Goal: Task Accomplishment & Management: Use online tool/utility

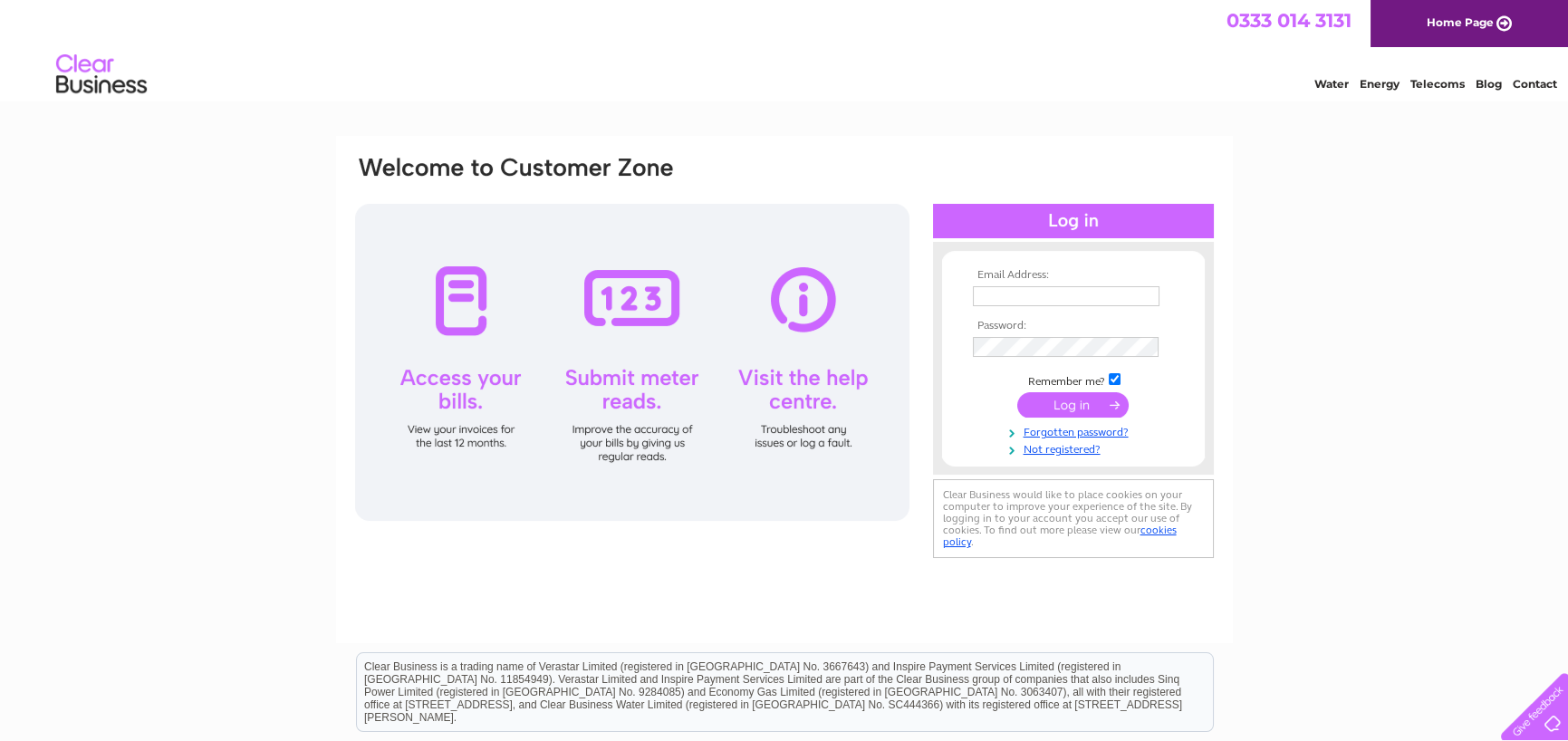
type input "support@viking-services.co.uk"
click at [1063, 407] on input "submit" at bounding box center [1073, 405] width 112 height 26
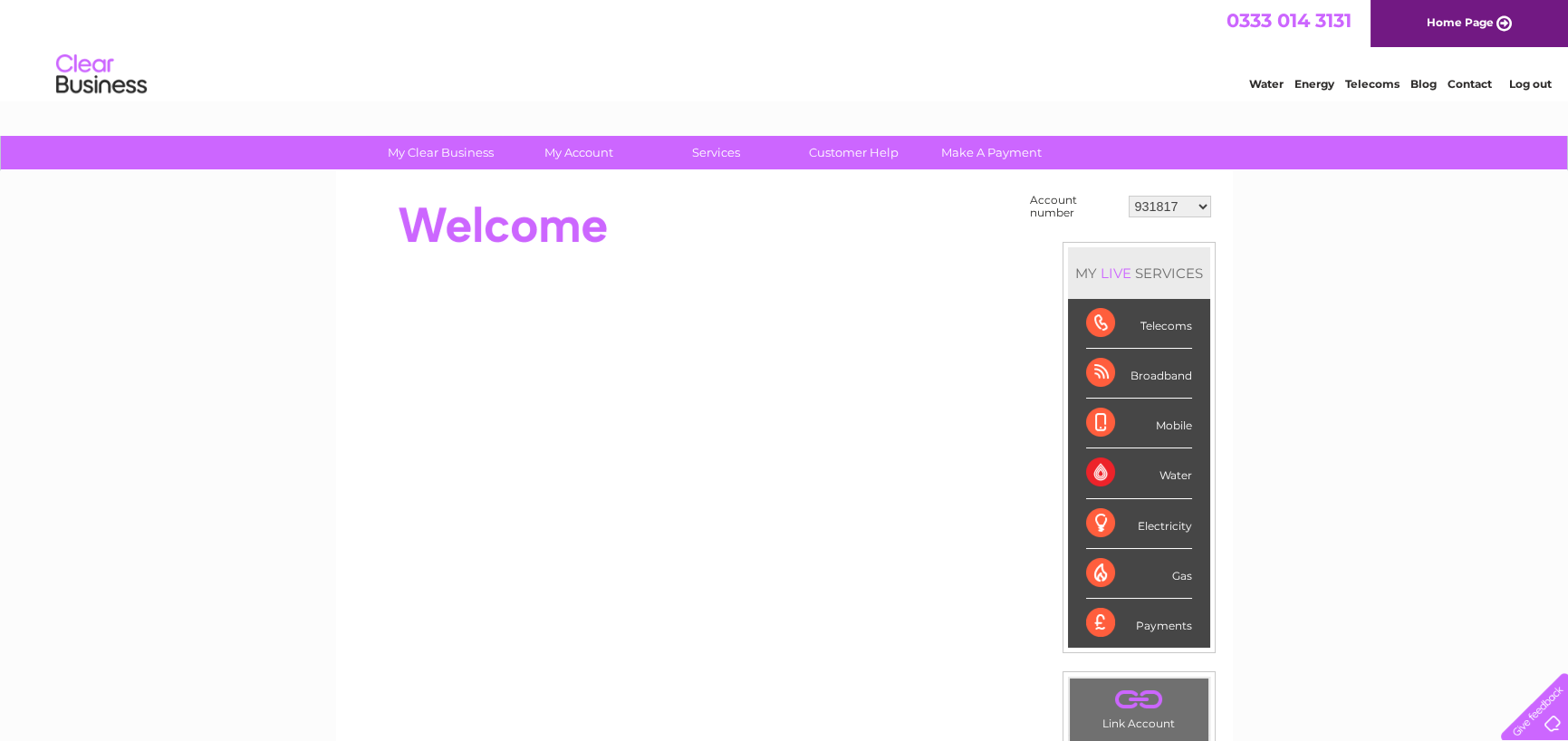
click at [1207, 210] on select "931817 30324237" at bounding box center [1170, 206] width 82 height 22
select select "30324237"
click at [1129, 196] on select "931817 30324237" at bounding box center [1170, 206] width 82 height 22
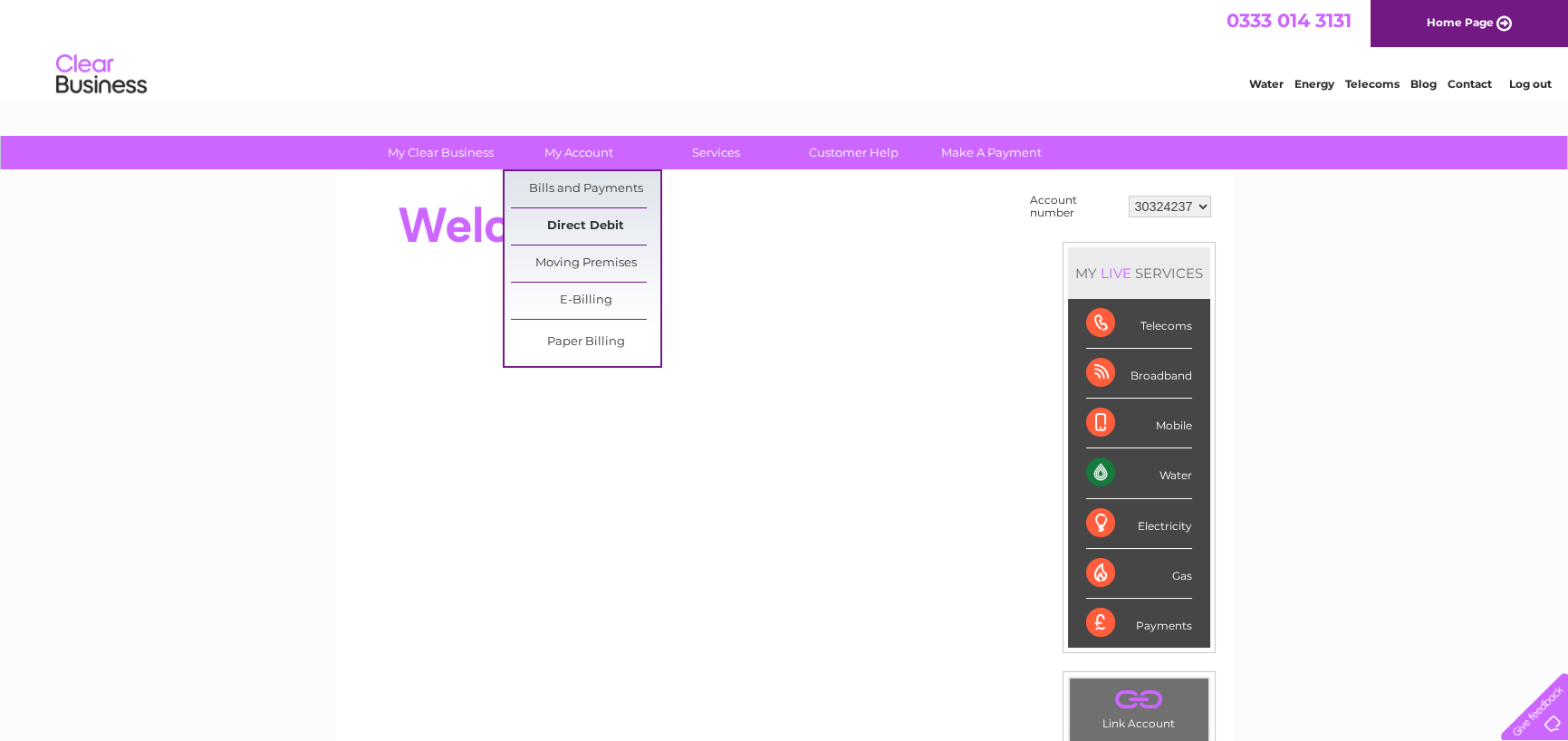
click at [596, 229] on link "Direct Debit" at bounding box center [585, 226] width 149 height 37
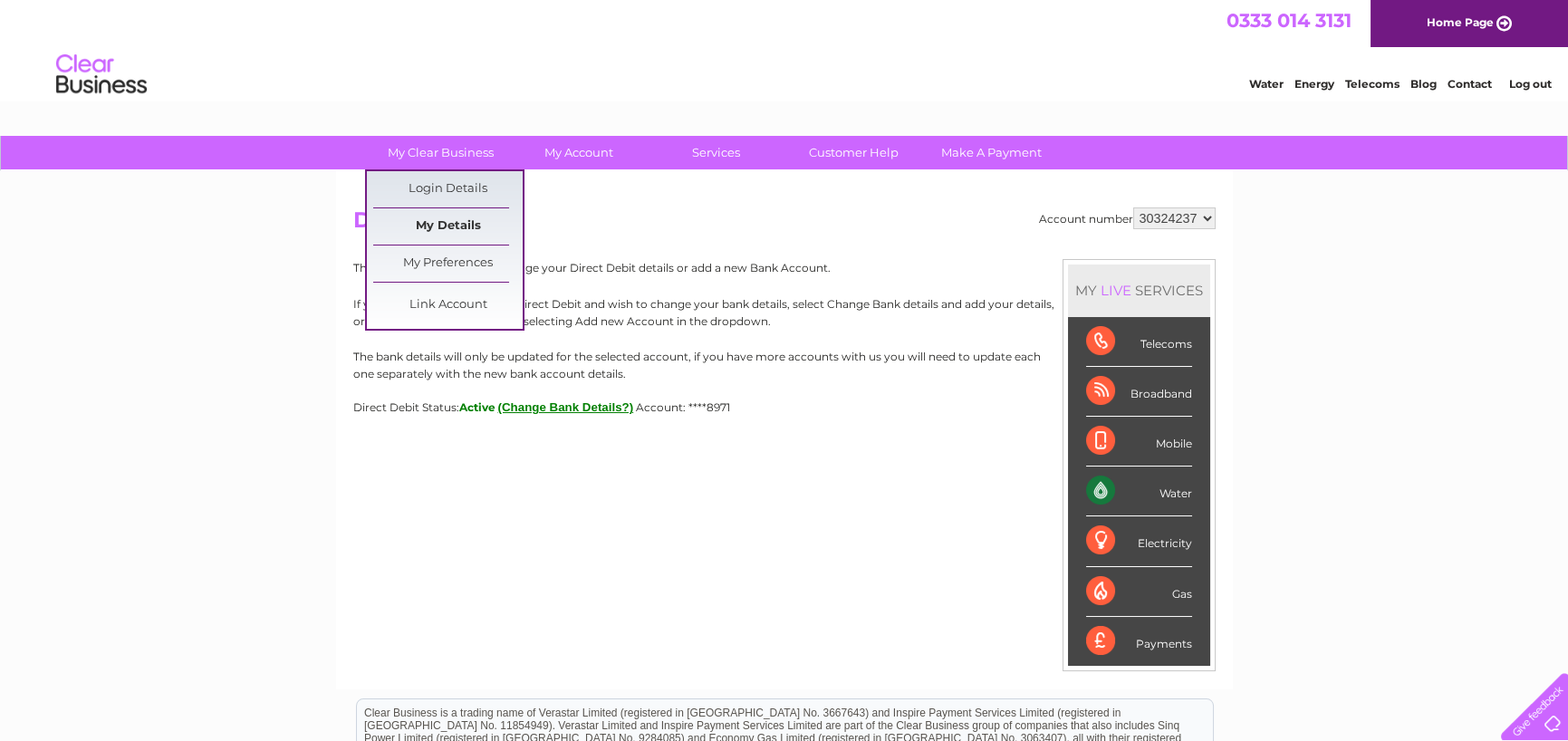
click at [456, 221] on link "My Details" at bounding box center [448, 226] width 149 height 37
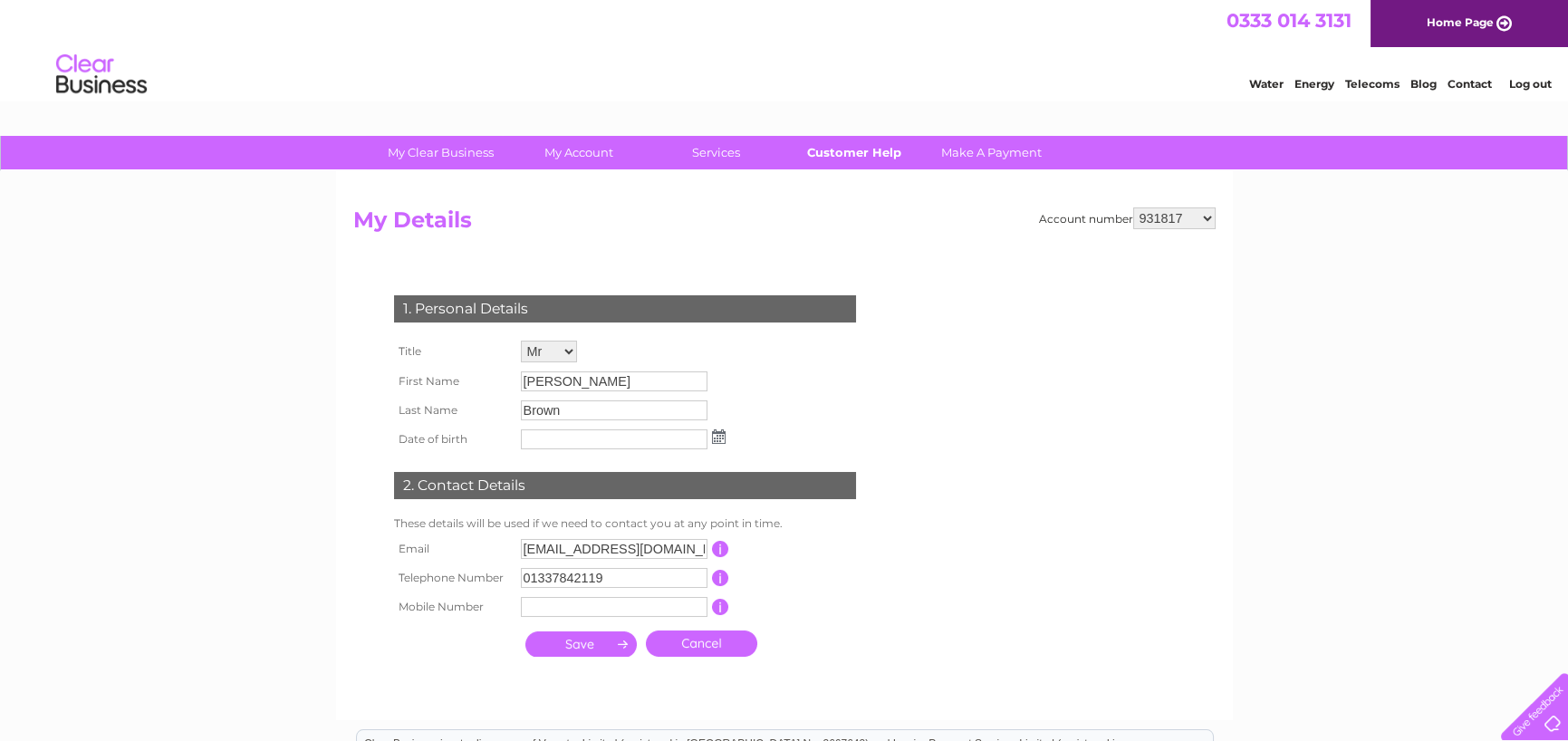
click at [878, 147] on link "Customer Help" at bounding box center [854, 153] width 149 height 34
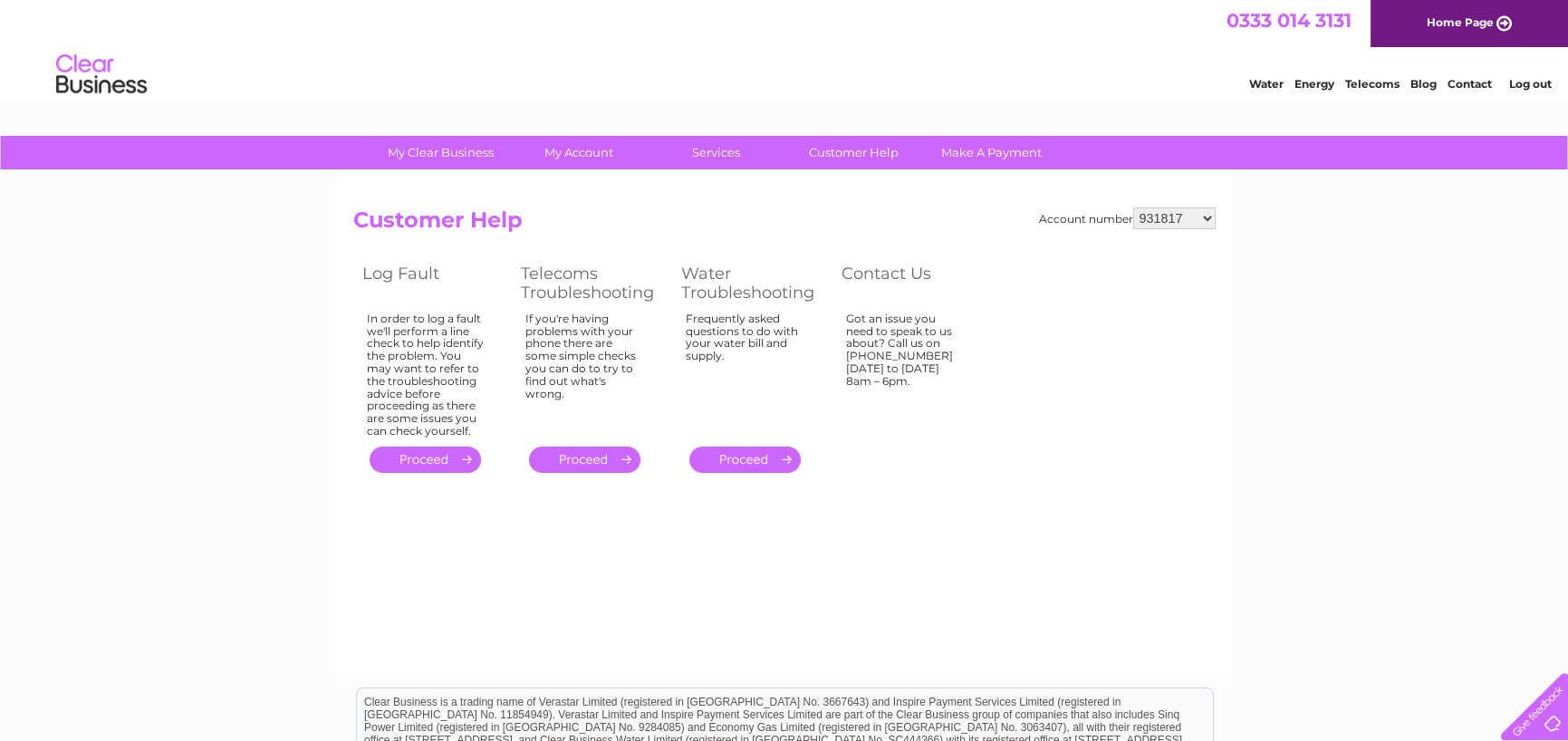
click at [1151, 211] on select "931817 30324237" at bounding box center [1174, 218] width 82 height 22
select select "30324237"
click at [1134, 207] on select "931817 30324237" at bounding box center [1174, 218] width 82 height 22
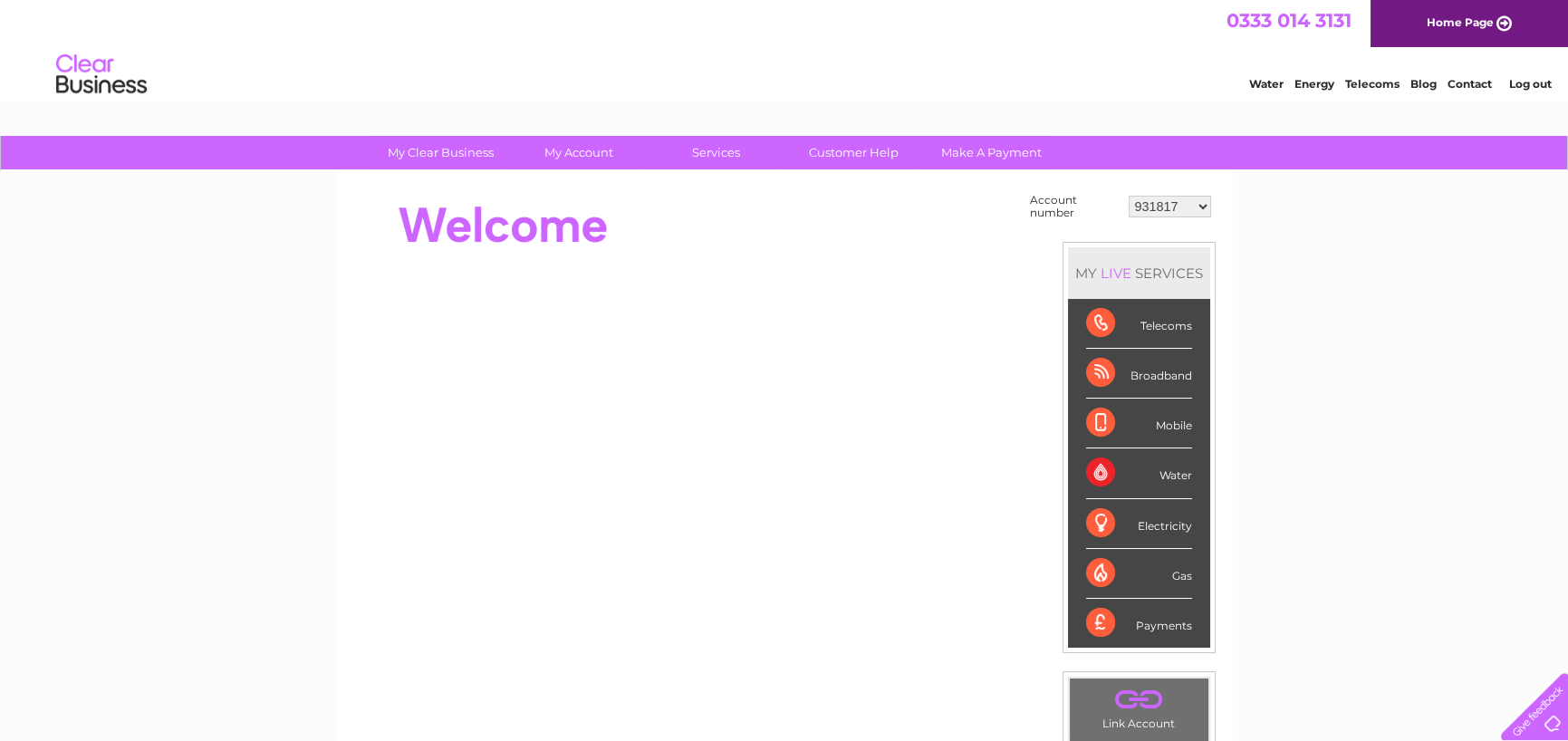
click at [1165, 207] on select "931817 30324237" at bounding box center [1170, 206] width 82 height 22
select select "30324237"
click at [1129, 196] on select "931817 30324237" at bounding box center [1170, 206] width 82 height 22
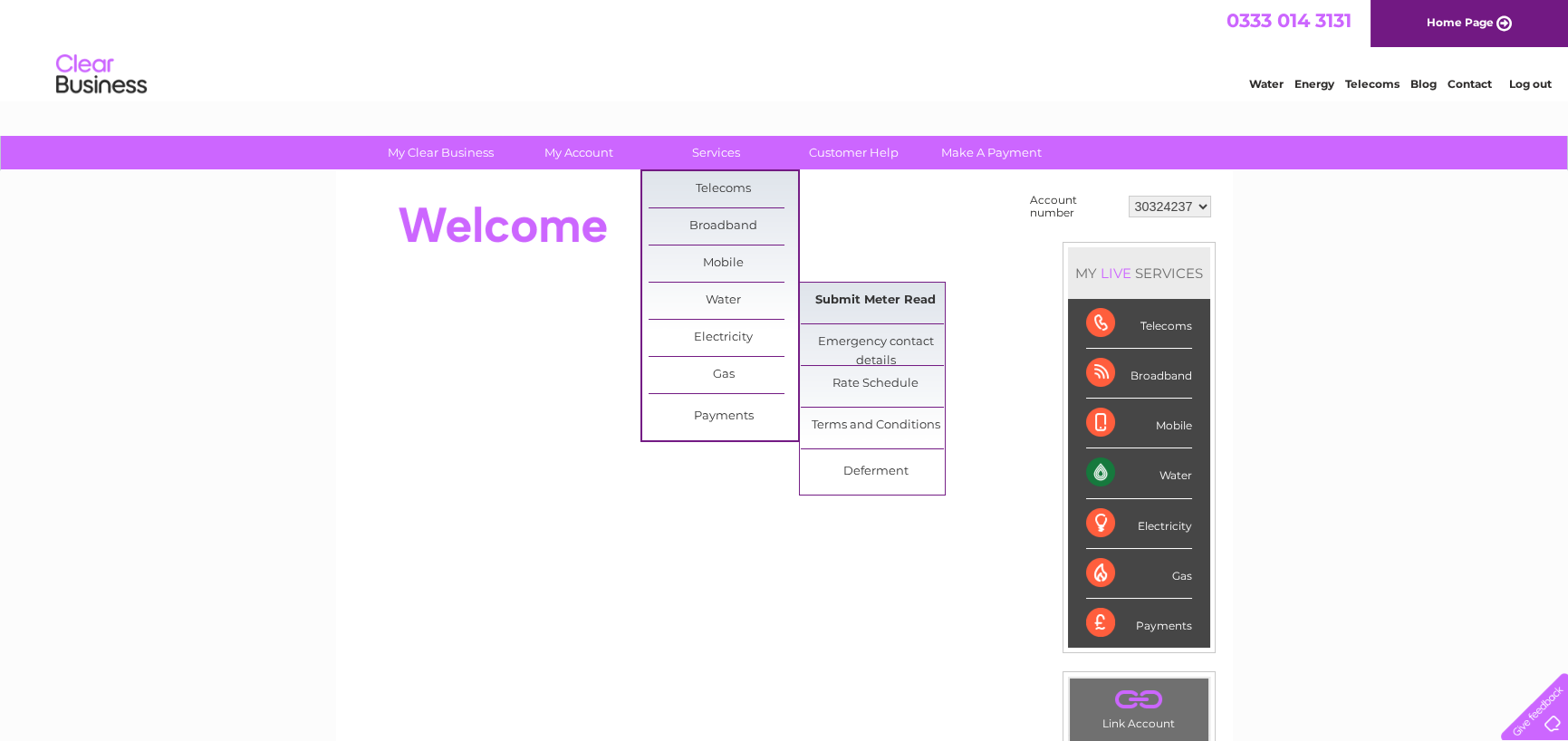
click at [876, 294] on link "Submit Meter Read" at bounding box center [875, 300] width 149 height 37
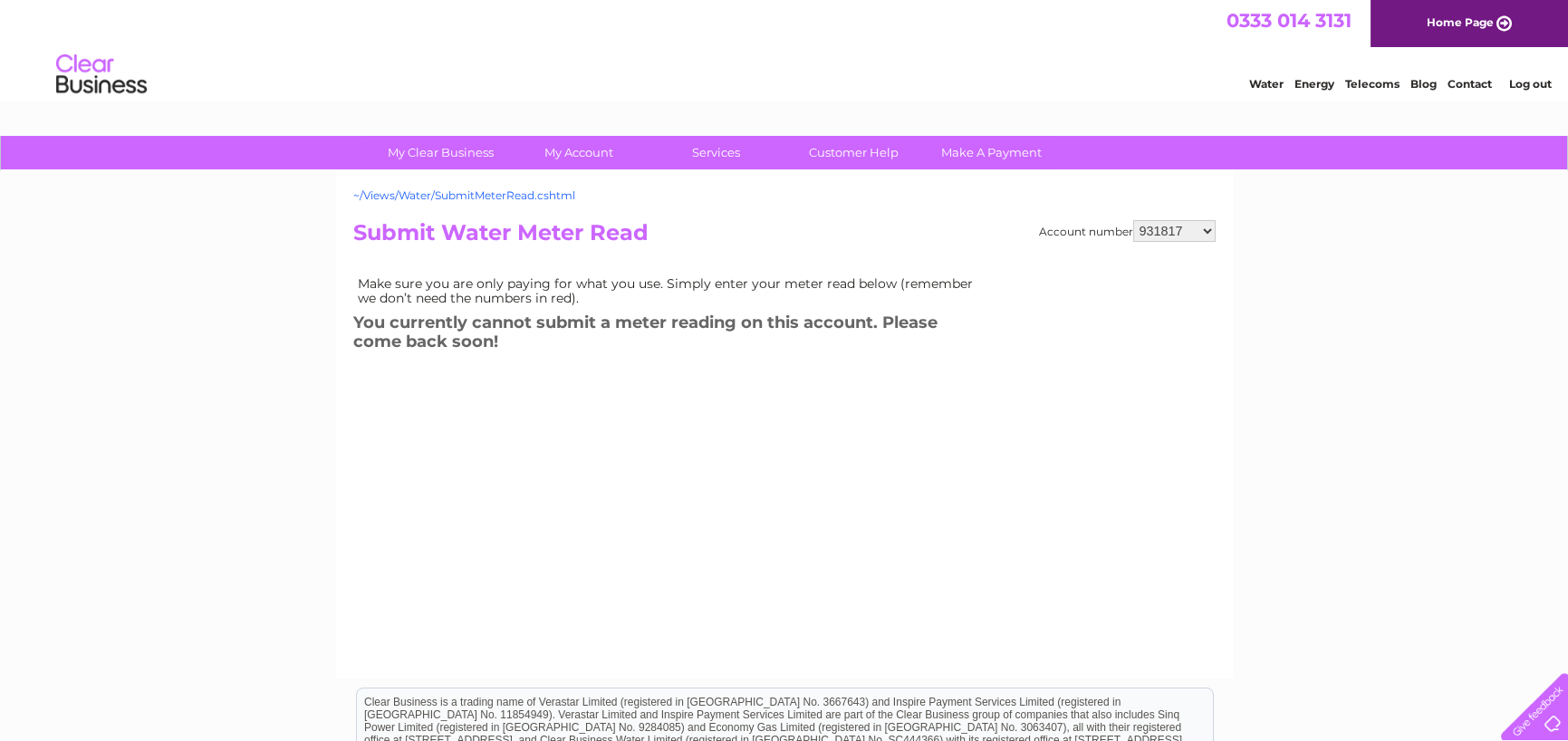
click at [507, 194] on link "~/Views/Water/SubmitMeterRead.cshtml" at bounding box center [464, 196] width 222 height 14
